Goal: Find contact information: Find contact information

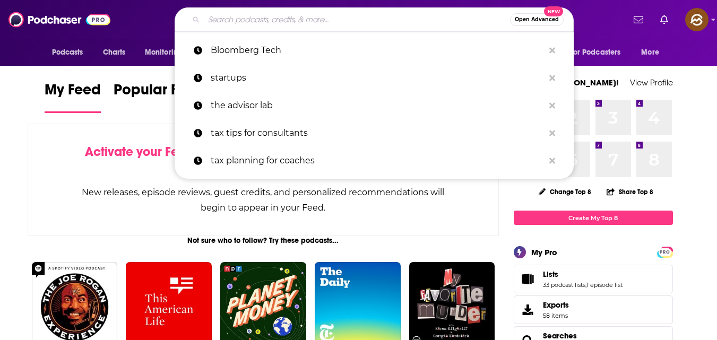
click at [359, 24] on input "Search podcasts, credits, & more..." at bounding box center [357, 19] width 306 height 17
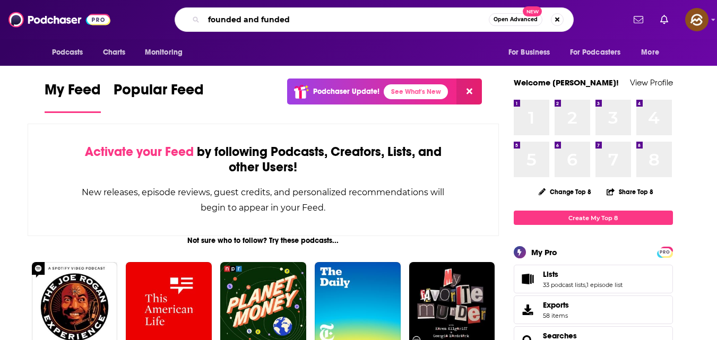
type input "founded and funded"
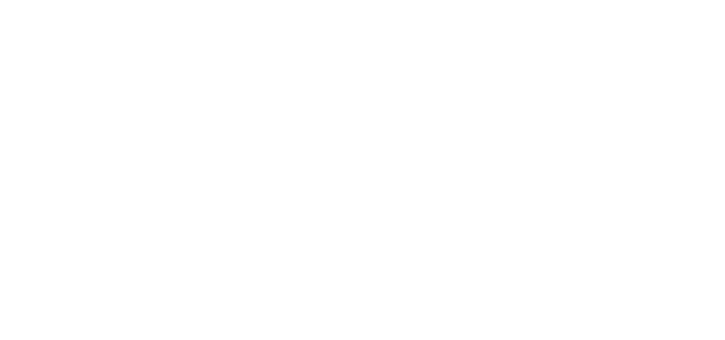
click at [477, 109] on body "Privacy Preference Centre Your Privacy Strictly Necessary Cookies Functional Co…" at bounding box center [362, 170] width 725 height 340
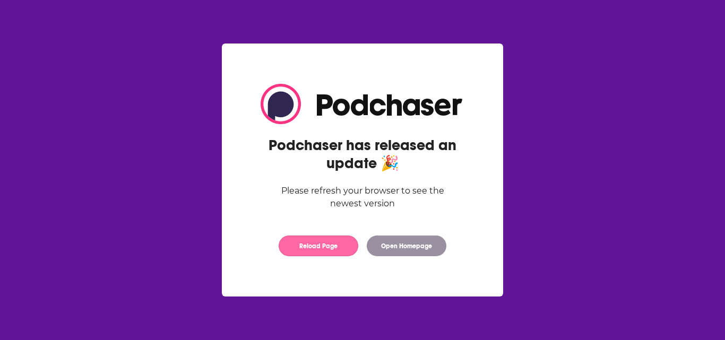
click at [332, 249] on button "Reload Page" at bounding box center [319, 246] width 80 height 21
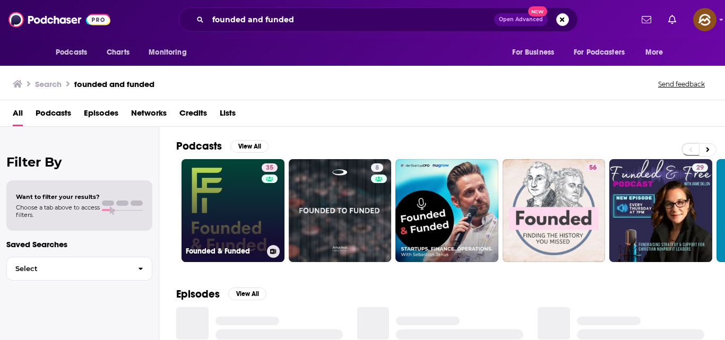
click at [225, 235] on link "35 Founded & Funded" at bounding box center [232, 210] width 103 height 103
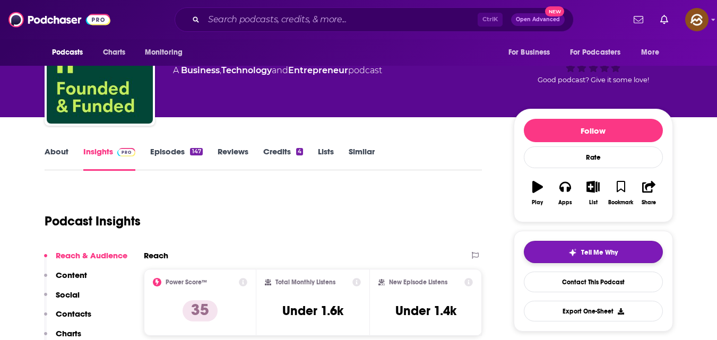
scroll to position [58, 0]
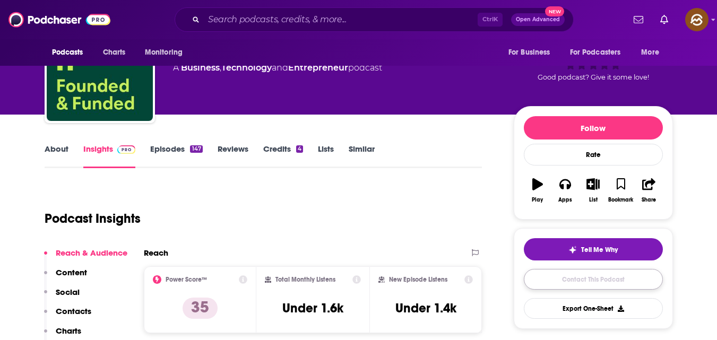
click at [588, 279] on link "Contact This Podcast" at bounding box center [593, 279] width 139 height 21
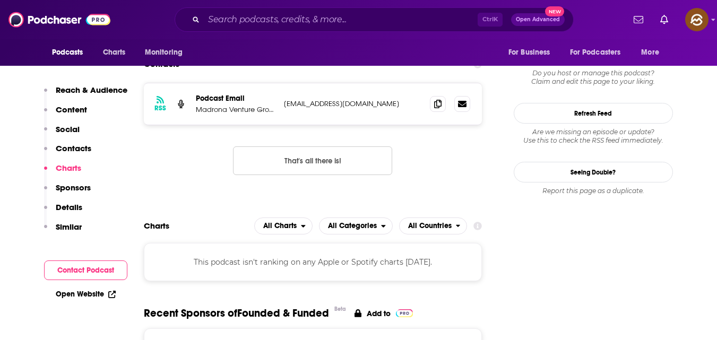
click at [72, 146] on p "Contacts" at bounding box center [74, 148] width 36 height 10
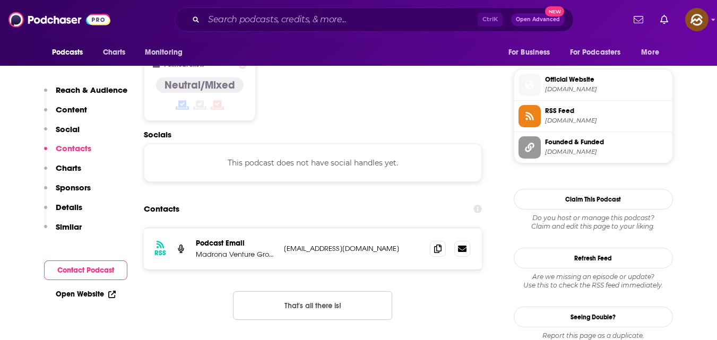
scroll to position [841, 0]
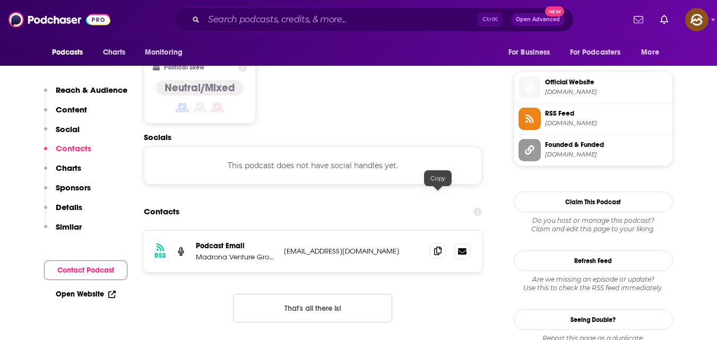
click at [434, 247] on icon at bounding box center [437, 251] width 7 height 8
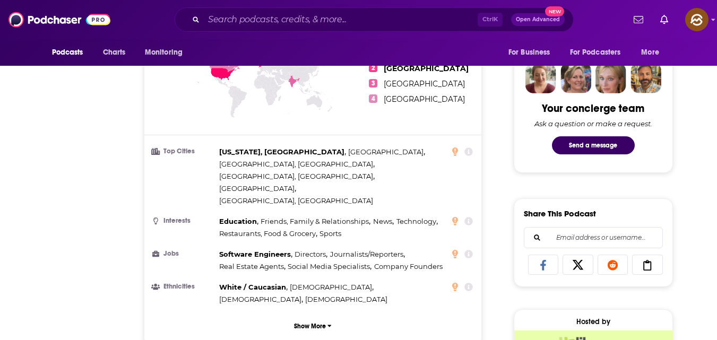
scroll to position [0, 0]
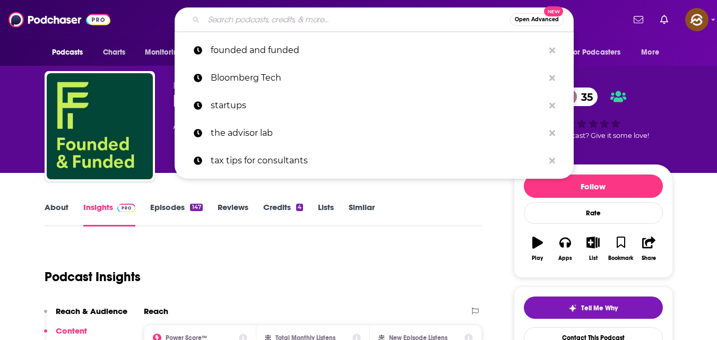
click at [311, 16] on input "Search podcasts, credits, & more..." at bounding box center [357, 19] width 306 height 17
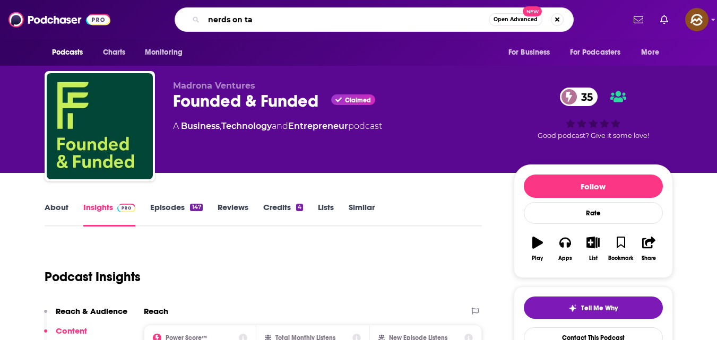
type input "nerds on tap"
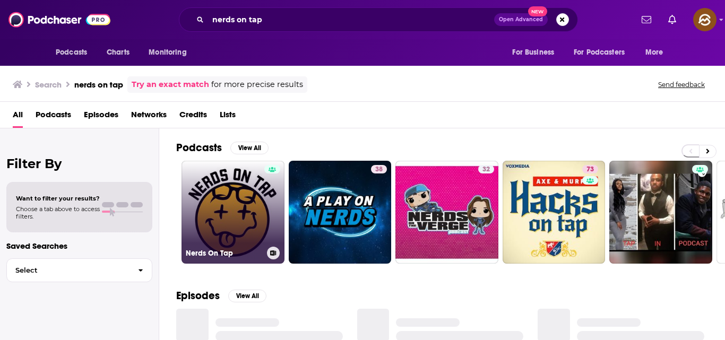
click at [253, 228] on link "Nerds On Tap" at bounding box center [232, 212] width 103 height 103
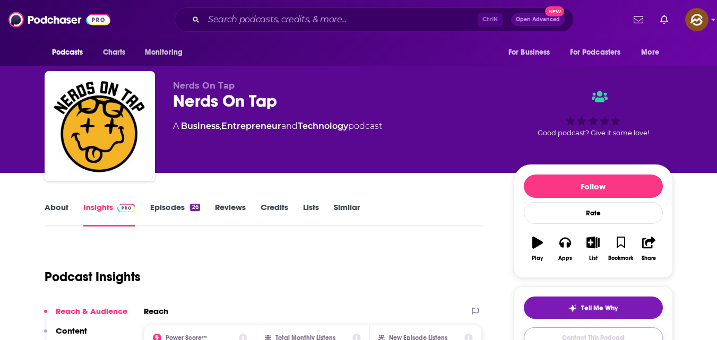
click at [614, 335] on link "Contact This Podcast" at bounding box center [593, 337] width 139 height 21
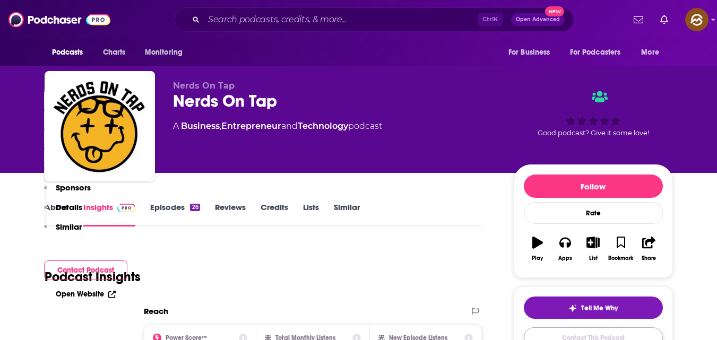
scroll to position [860, 0]
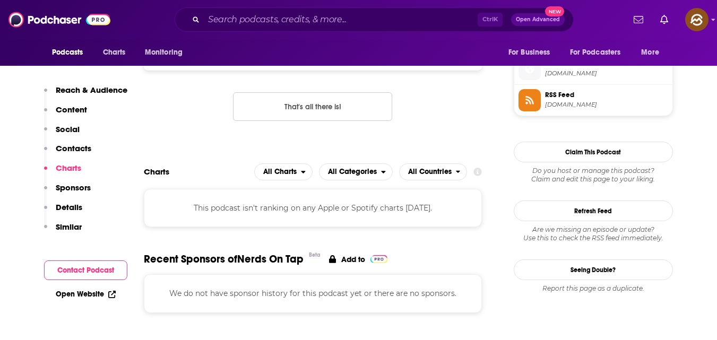
click at [80, 149] on p "Contacts" at bounding box center [74, 148] width 36 height 10
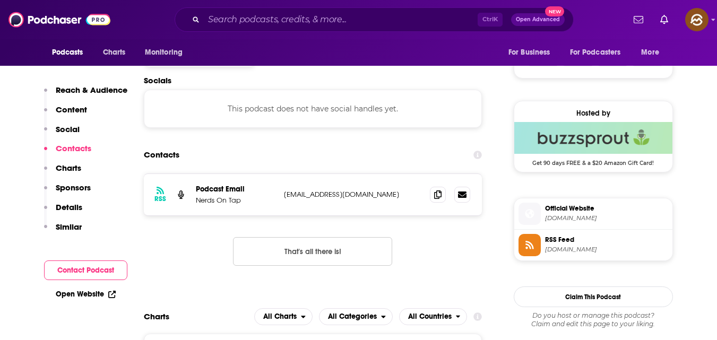
scroll to position [712, 0]
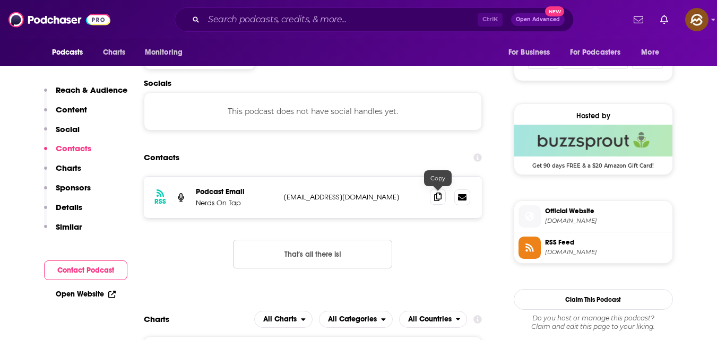
click at [439, 197] on icon at bounding box center [437, 197] width 7 height 8
